Goal: Complete application form

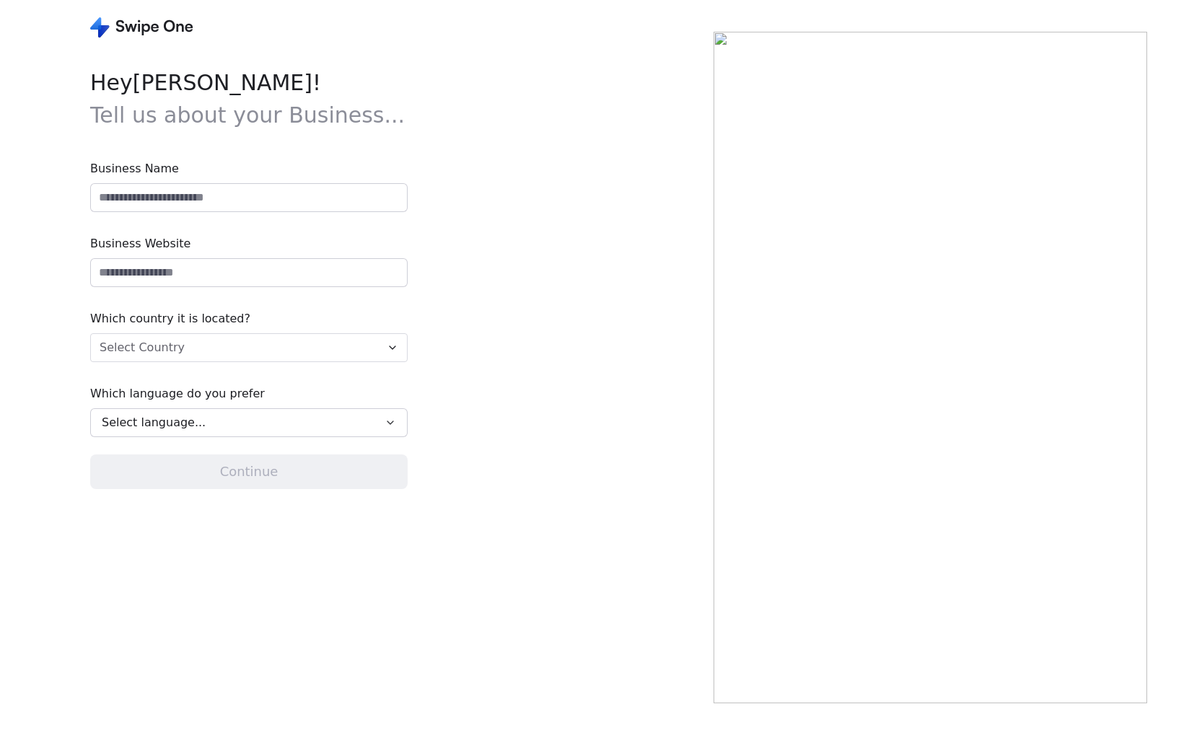
type input "**********"
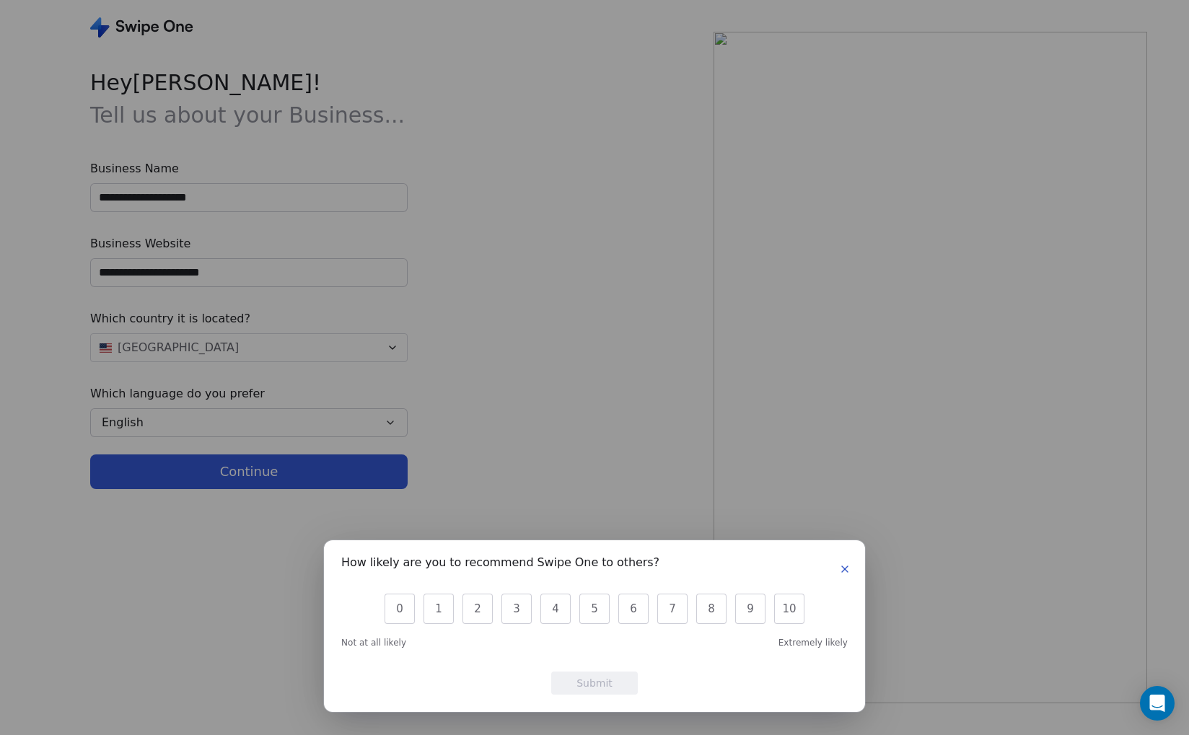
click at [846, 572] on icon "button" at bounding box center [845, 569] width 12 height 12
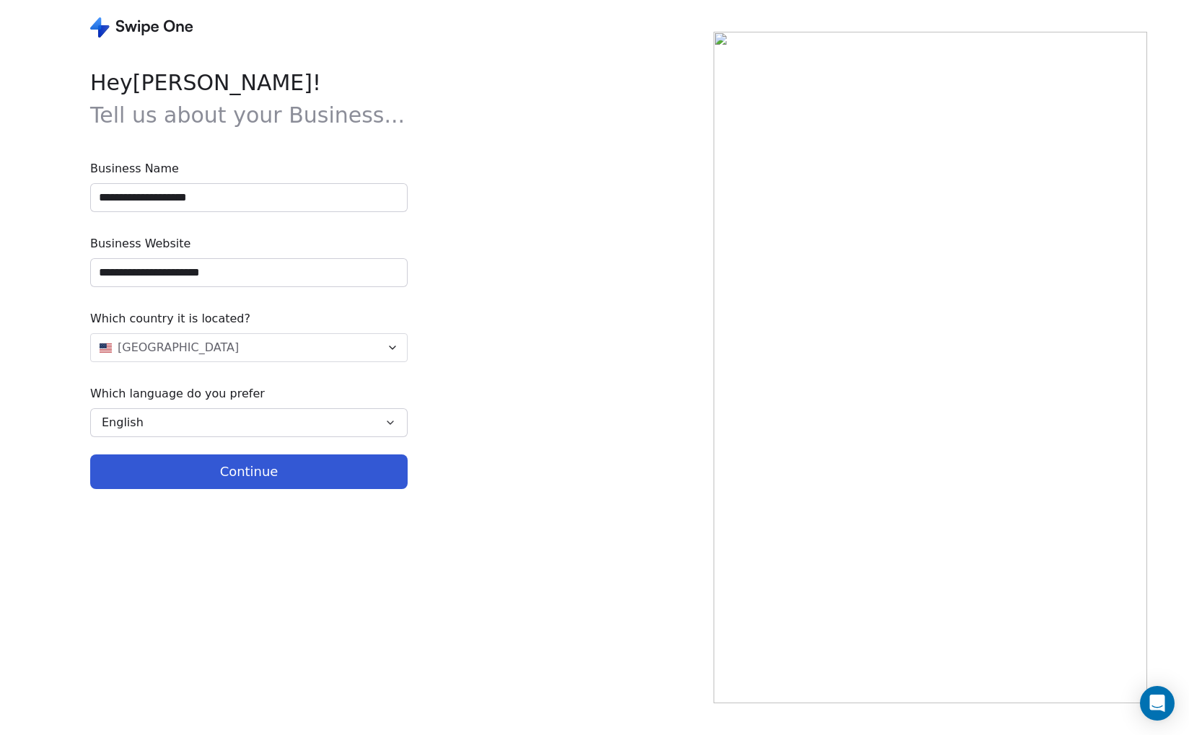
drag, startPoint x: 239, startPoint y: 197, endPoint x: 81, endPoint y: 198, distance: 158.0
click at [81, 198] on div "**********" at bounding box center [356, 367] width 713 height 735
type input "**********"
click at [193, 465] on button "Continue" at bounding box center [248, 471] width 317 height 35
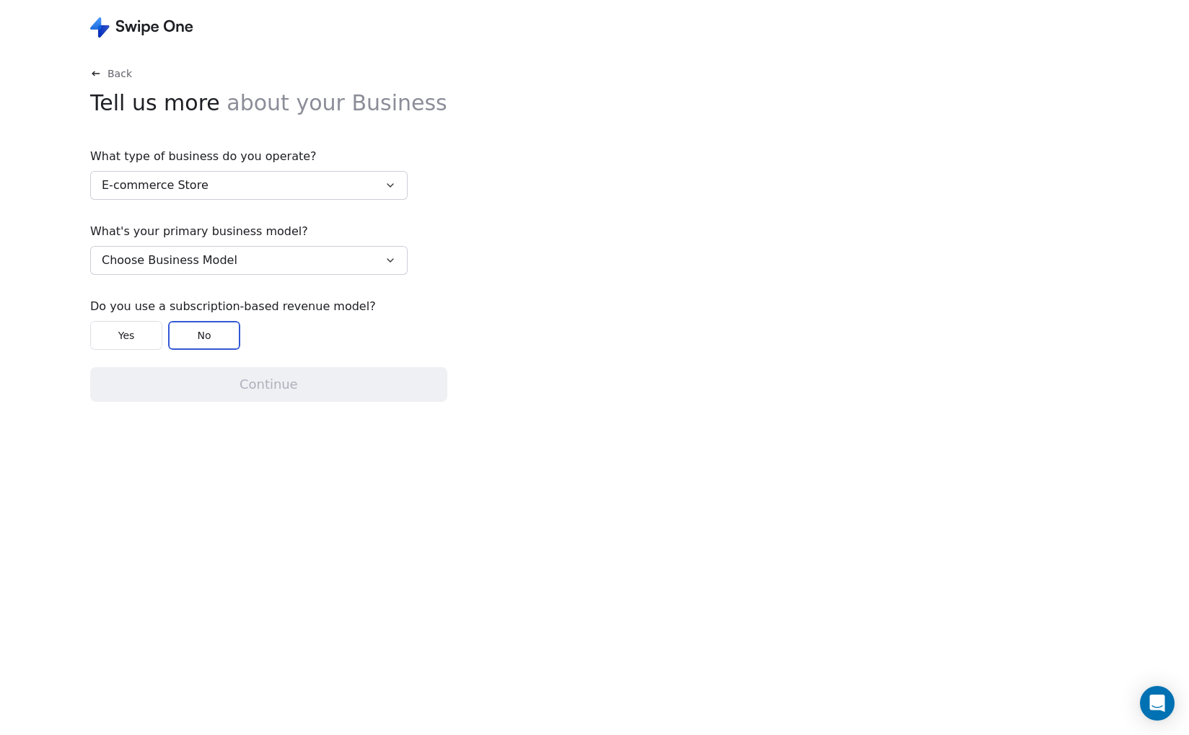
click at [208, 185] on button "E-commerce Store" at bounding box center [248, 185] width 317 height 29
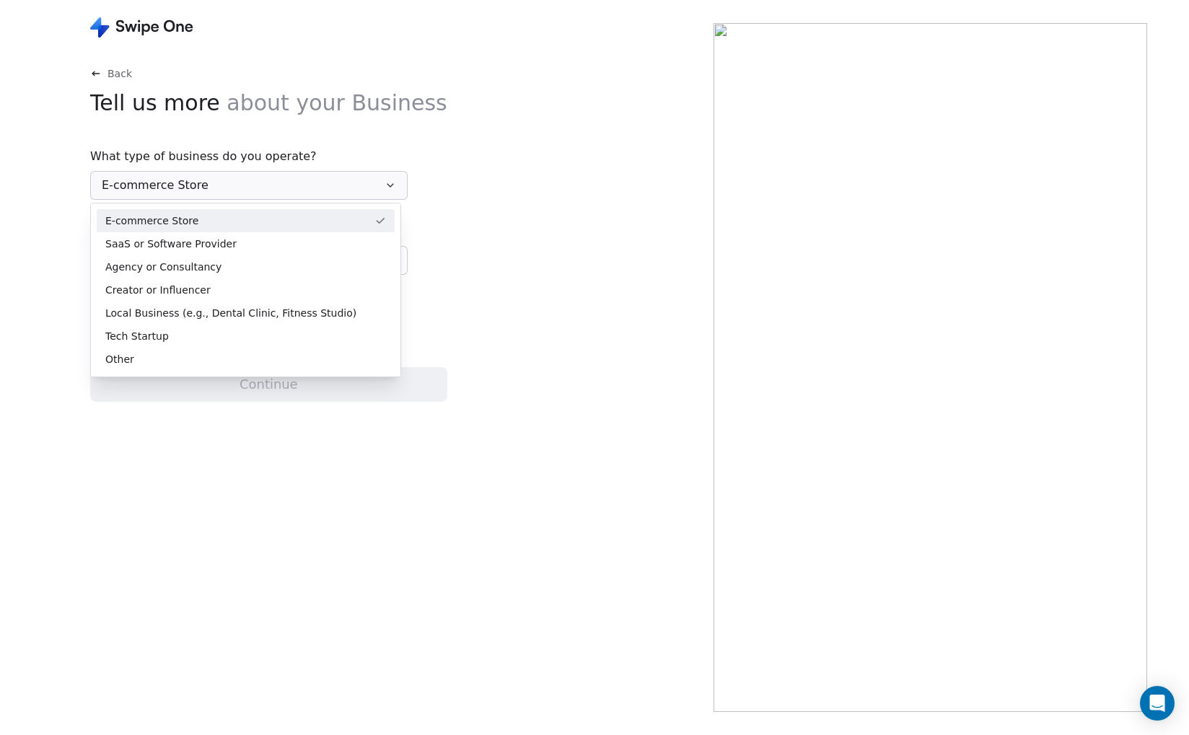
click at [208, 185] on html "Back Tell us more about your Business What type of business do you operate? E-c…" at bounding box center [594, 367] width 1189 height 735
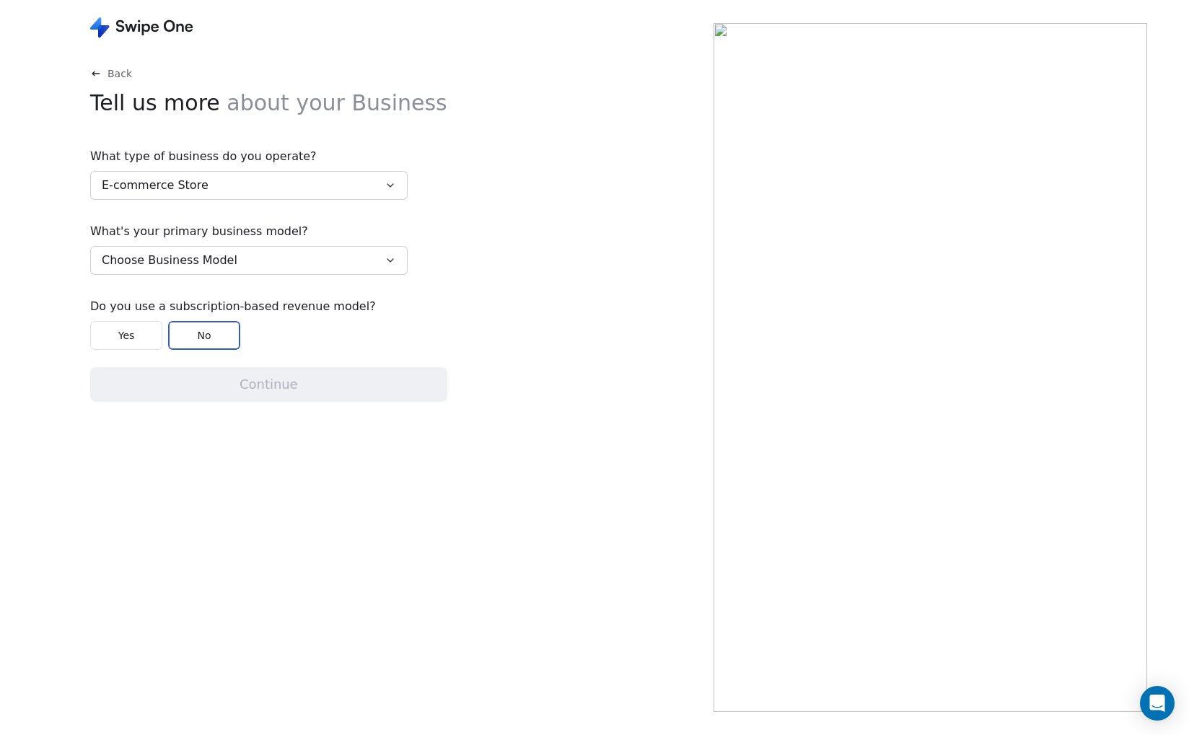
click at [210, 262] on span "Choose Business Model" at bounding box center [170, 260] width 136 height 17
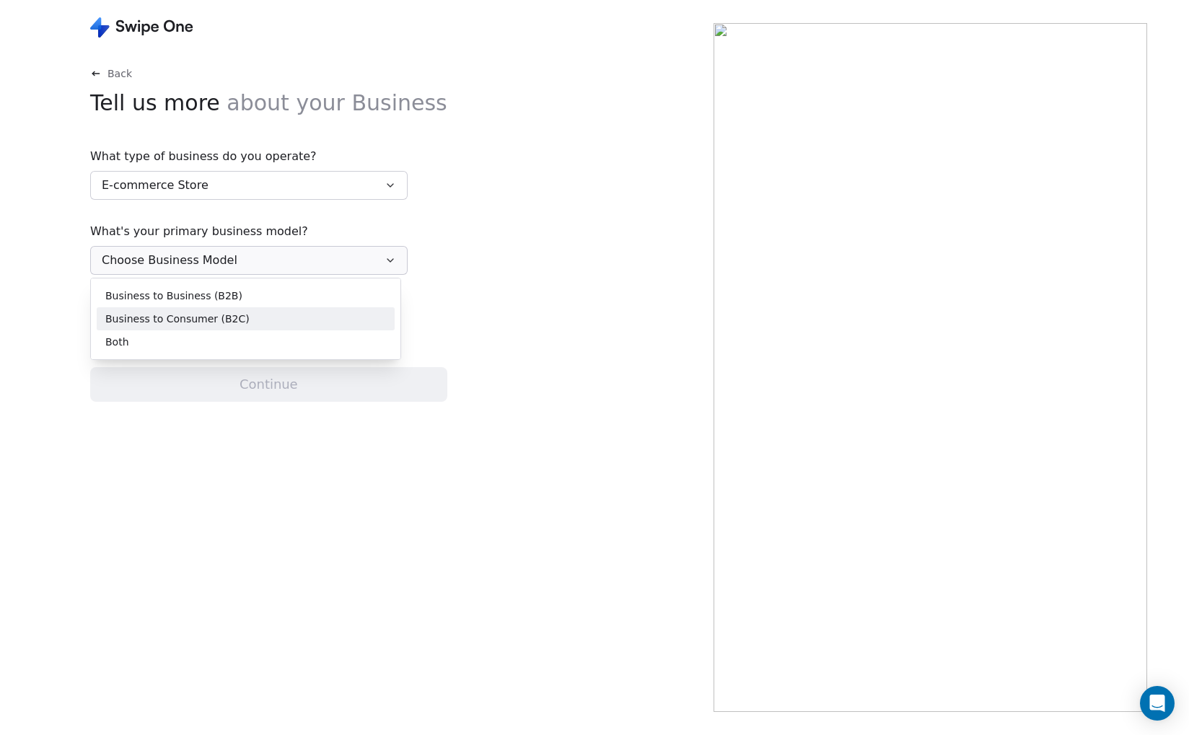
click at [205, 315] on span "Business to Consumer (B2C)" at bounding box center [177, 319] width 144 height 15
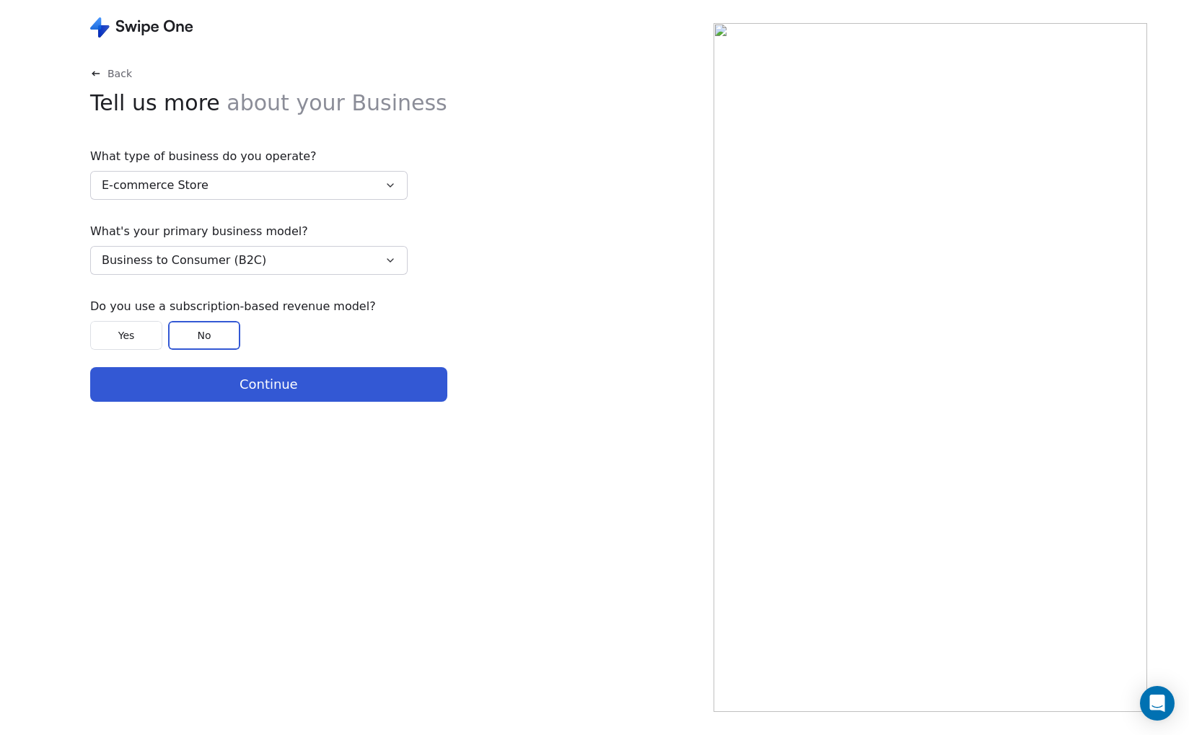
click at [204, 266] on span "Business to Consumer (B2C)" at bounding box center [184, 260] width 164 height 17
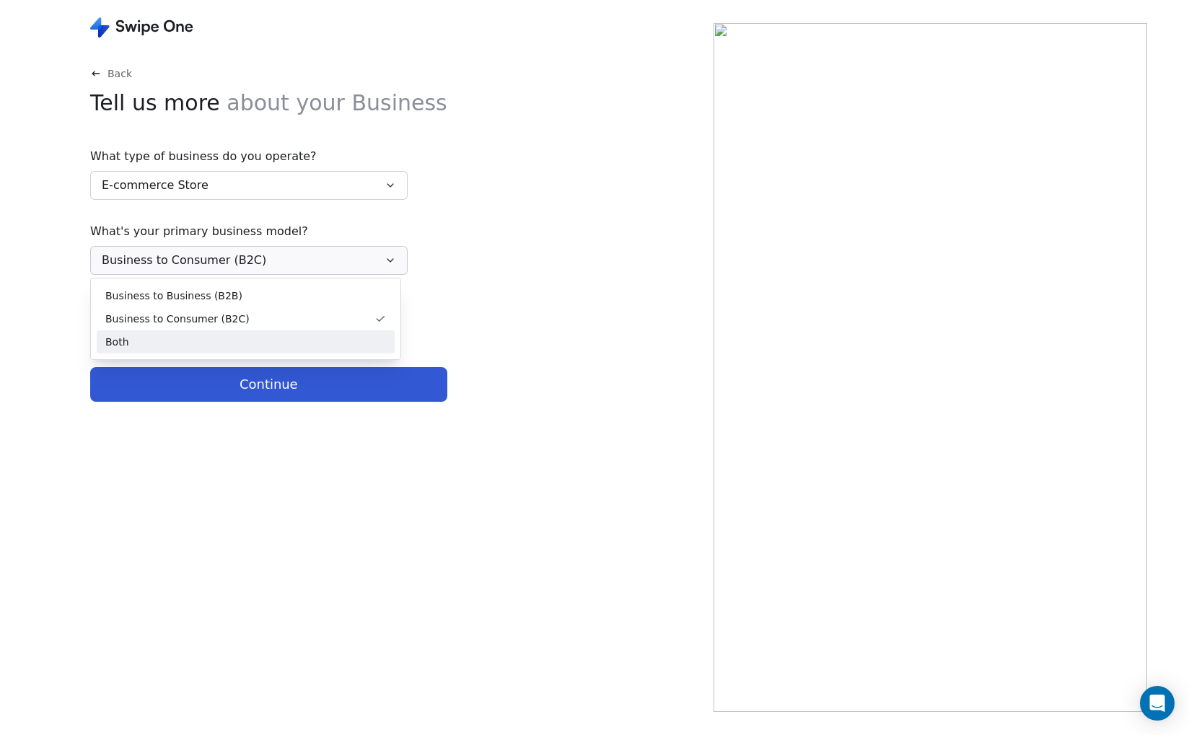
click at [117, 338] on span "Both" at bounding box center [117, 342] width 24 height 15
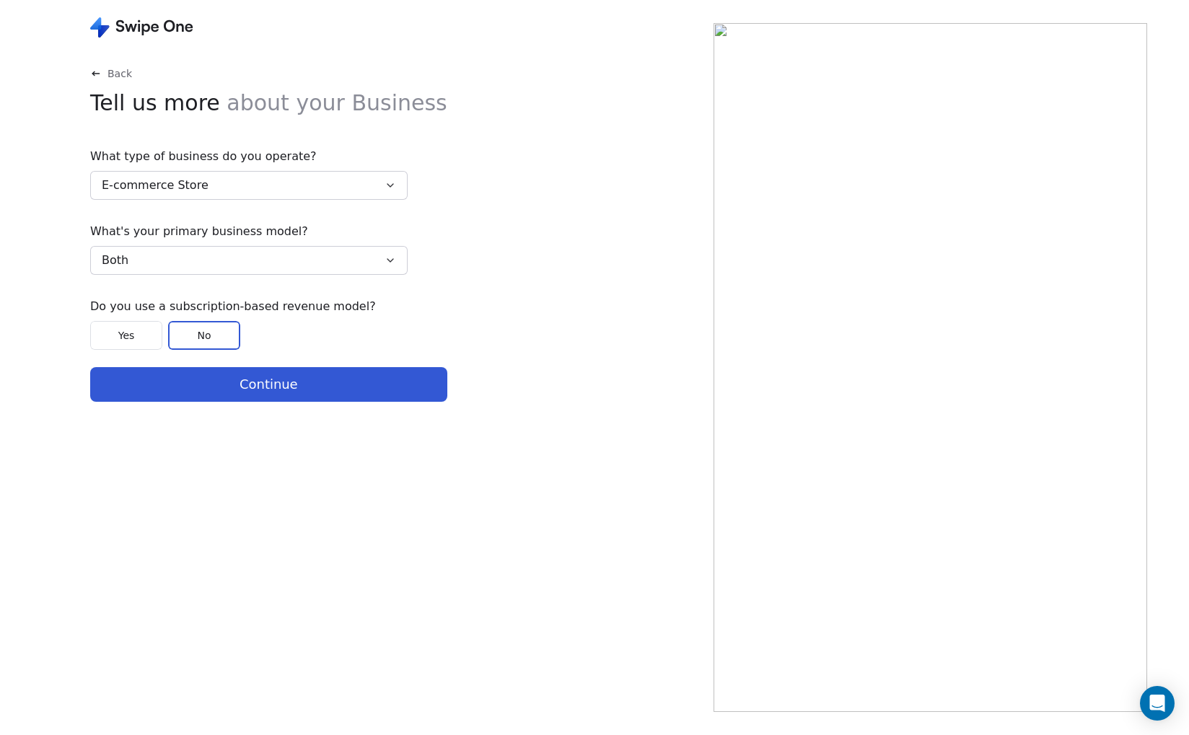
click at [190, 379] on button "Continue" at bounding box center [268, 384] width 357 height 35
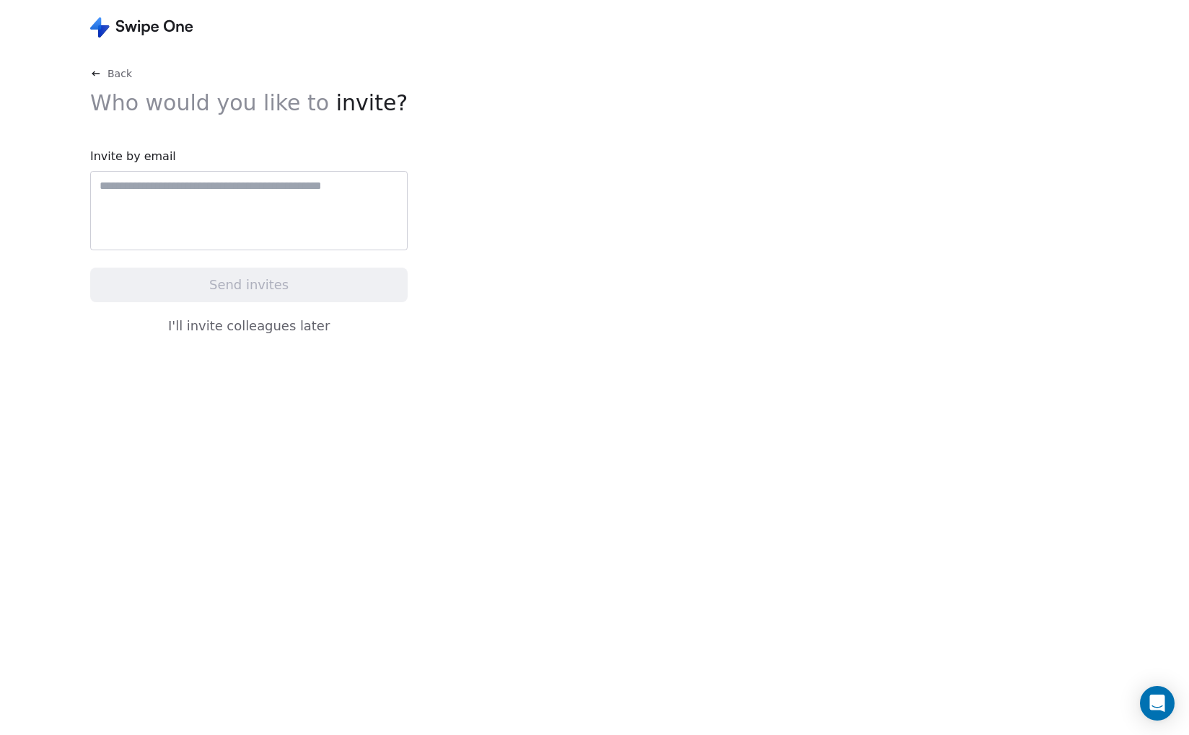
click at [248, 322] on button "I'll invite colleagues later" at bounding box center [248, 326] width 317 height 30
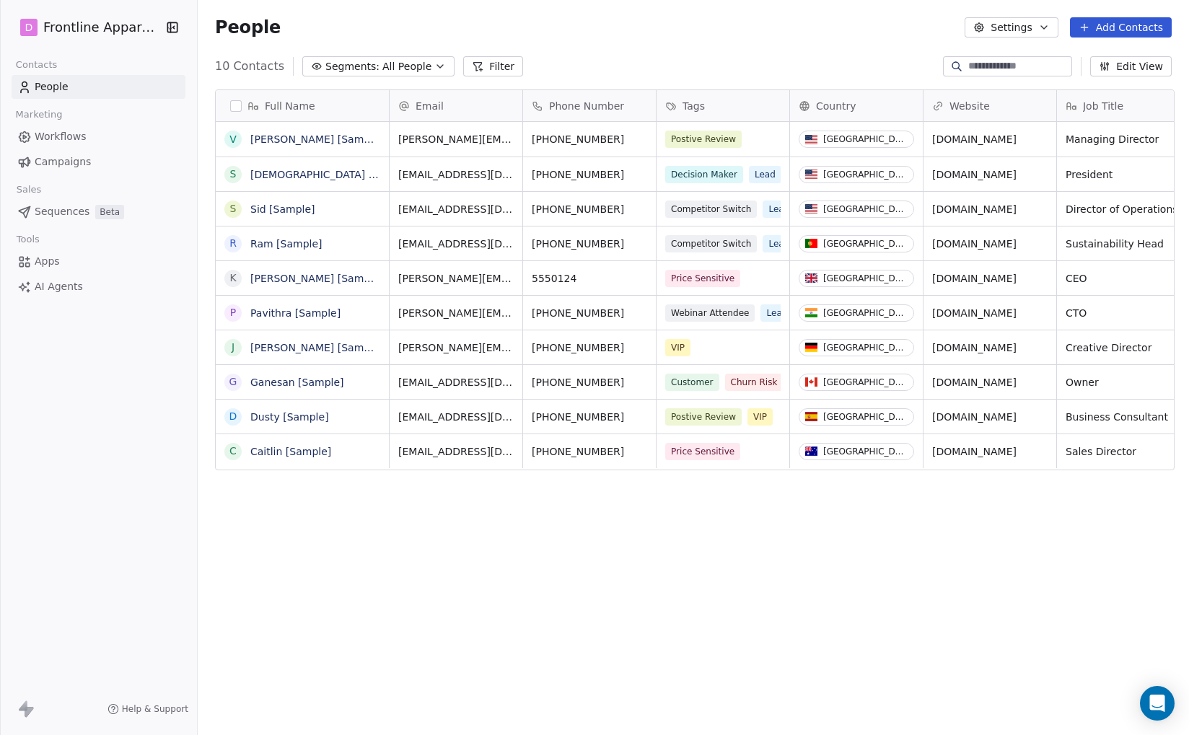
scroll to position [646, 994]
click at [82, 136] on span "Workflows" at bounding box center [61, 136] width 52 height 15
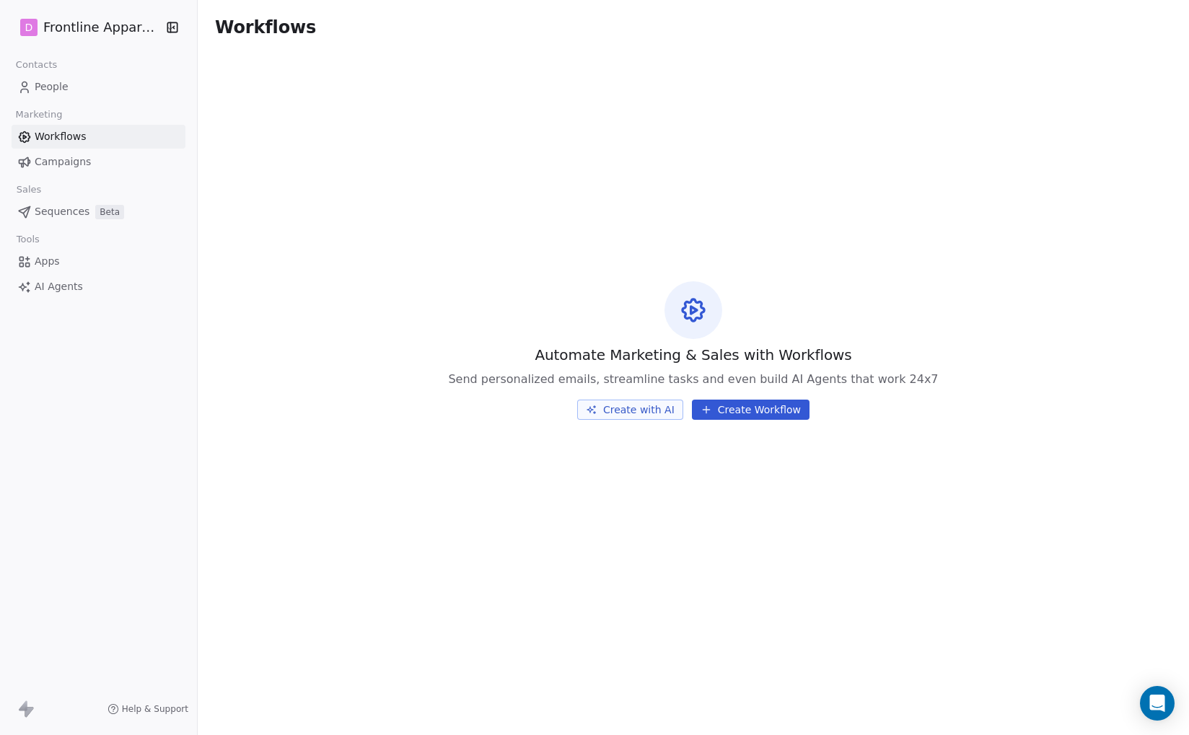
click at [66, 160] on span "Campaigns" at bounding box center [63, 161] width 56 height 15
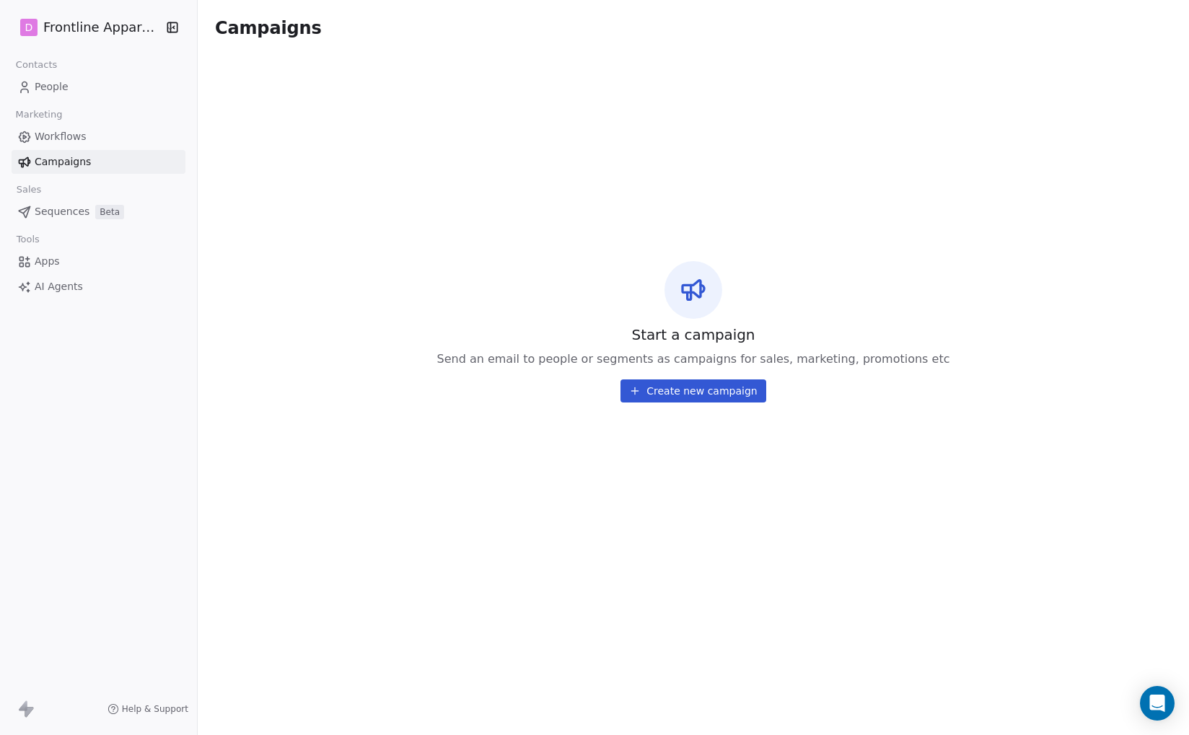
click at [53, 263] on span "Apps" at bounding box center [47, 261] width 25 height 15
